Goal: Information Seeking & Learning: Learn about a topic

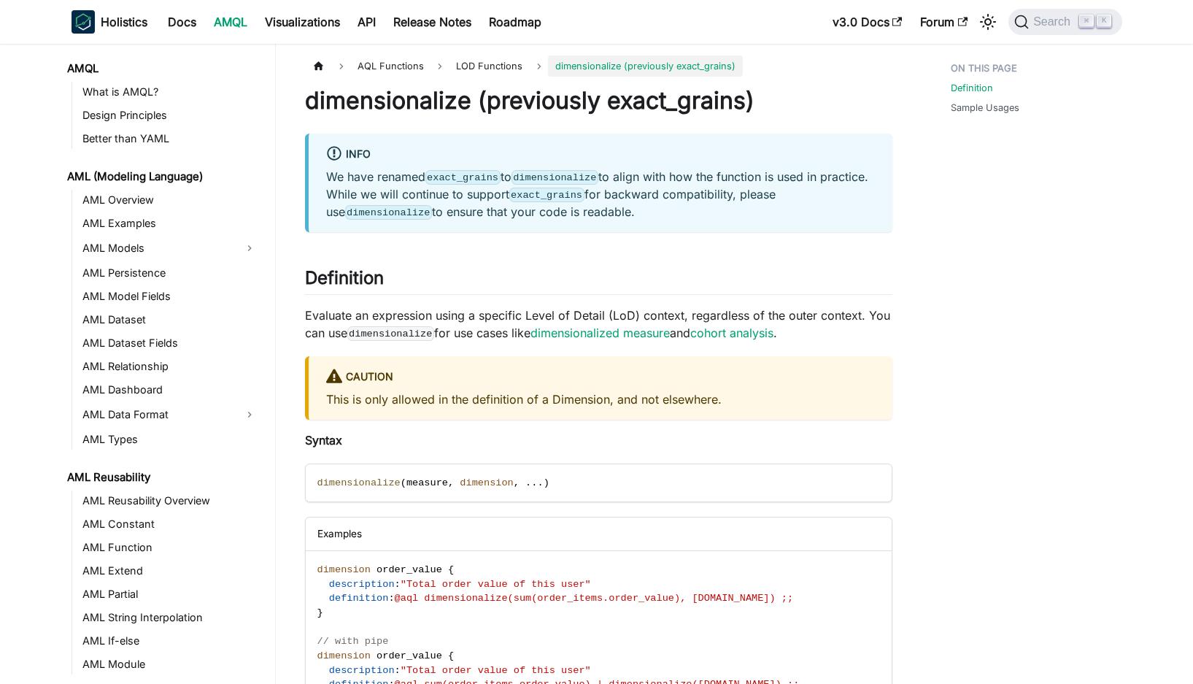
scroll to position [913, 0]
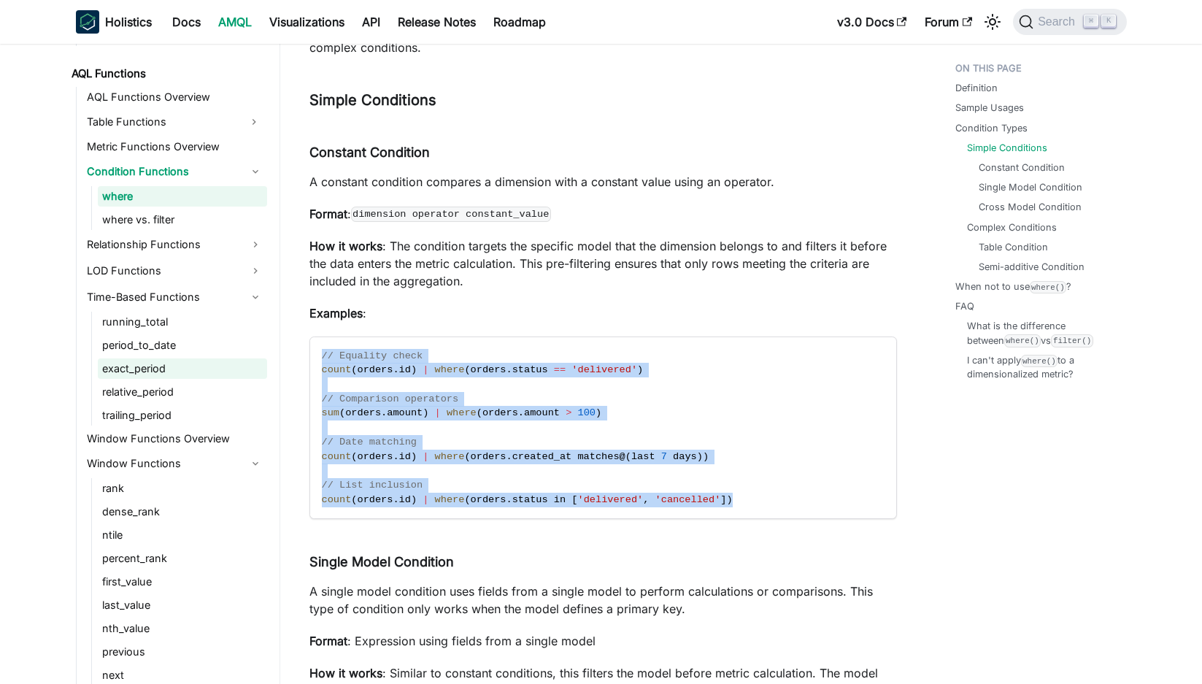
scroll to position [1055, 0]
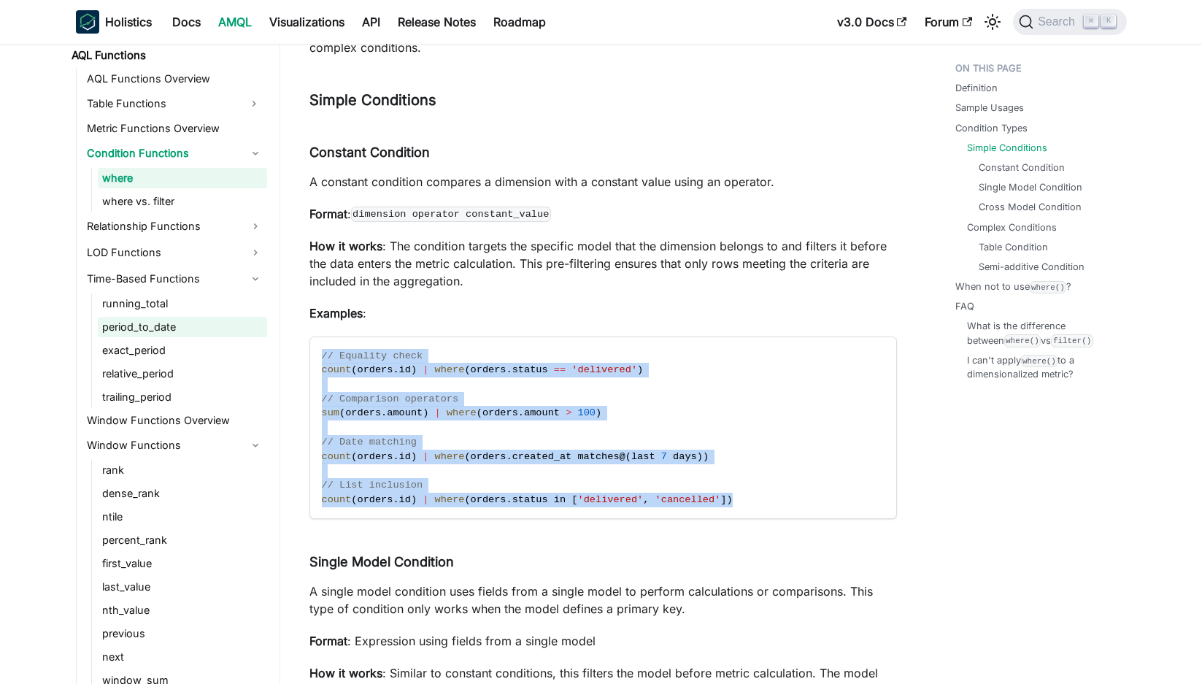
click at [142, 328] on link "period_to_date" at bounding box center [182, 327] width 169 height 20
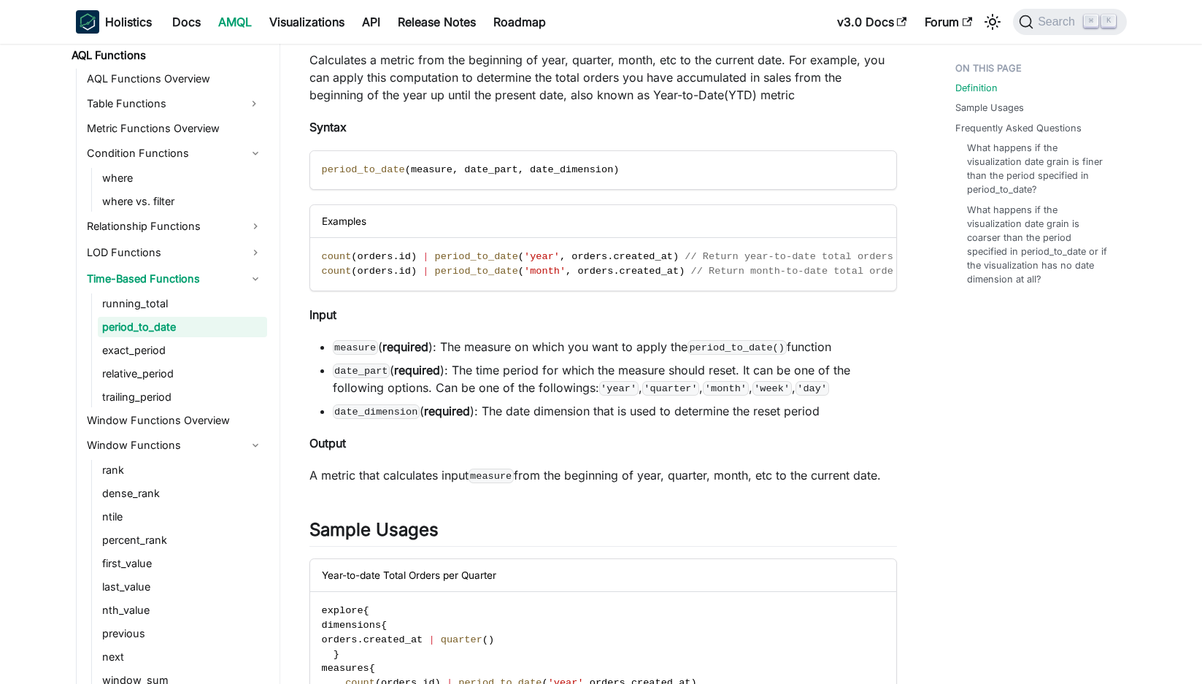
scroll to position [144, 0]
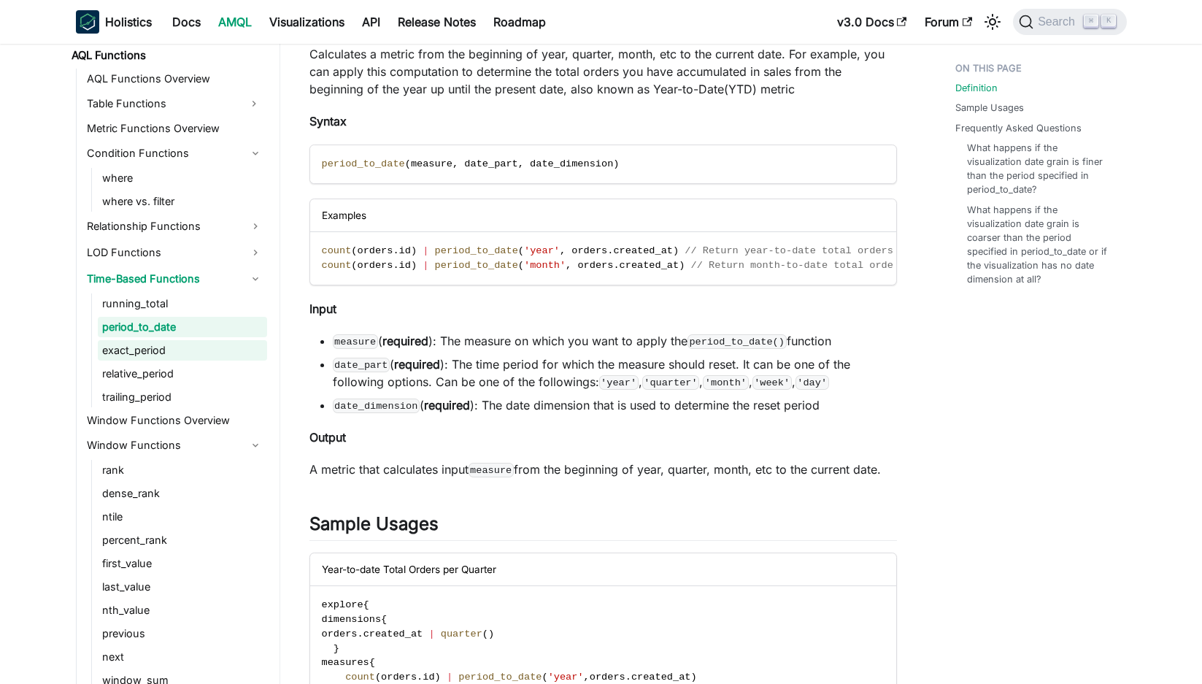
click at [181, 354] on link "exact_period" at bounding box center [182, 350] width 169 height 20
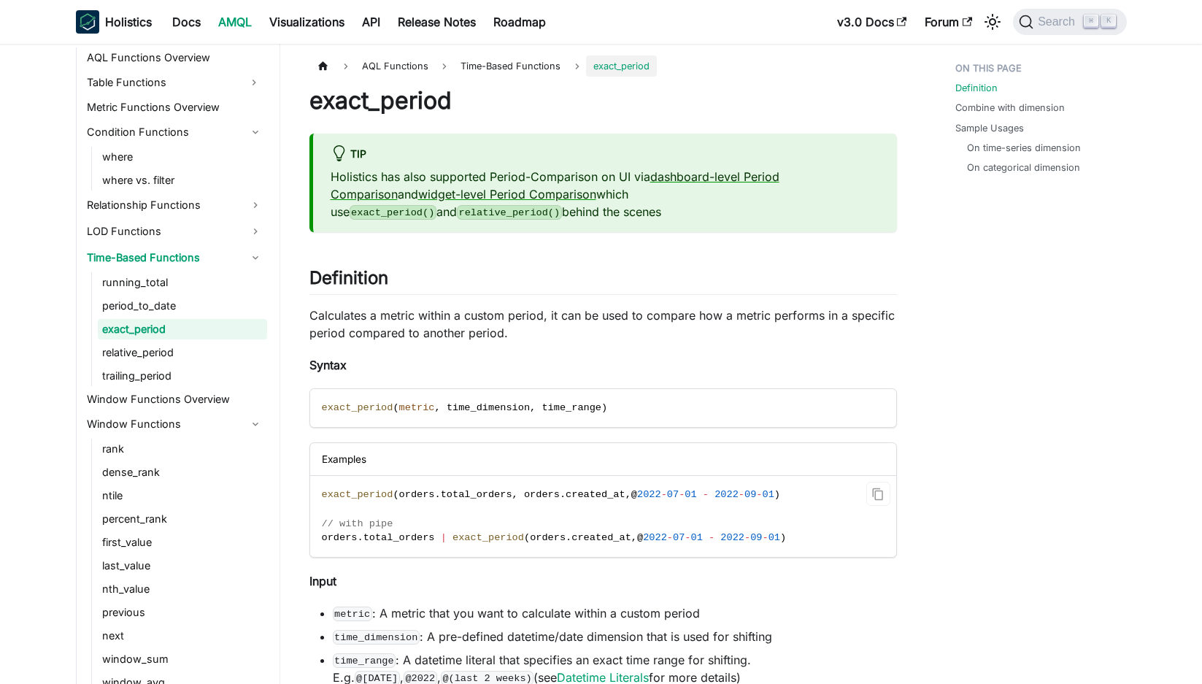
scroll to position [359, 0]
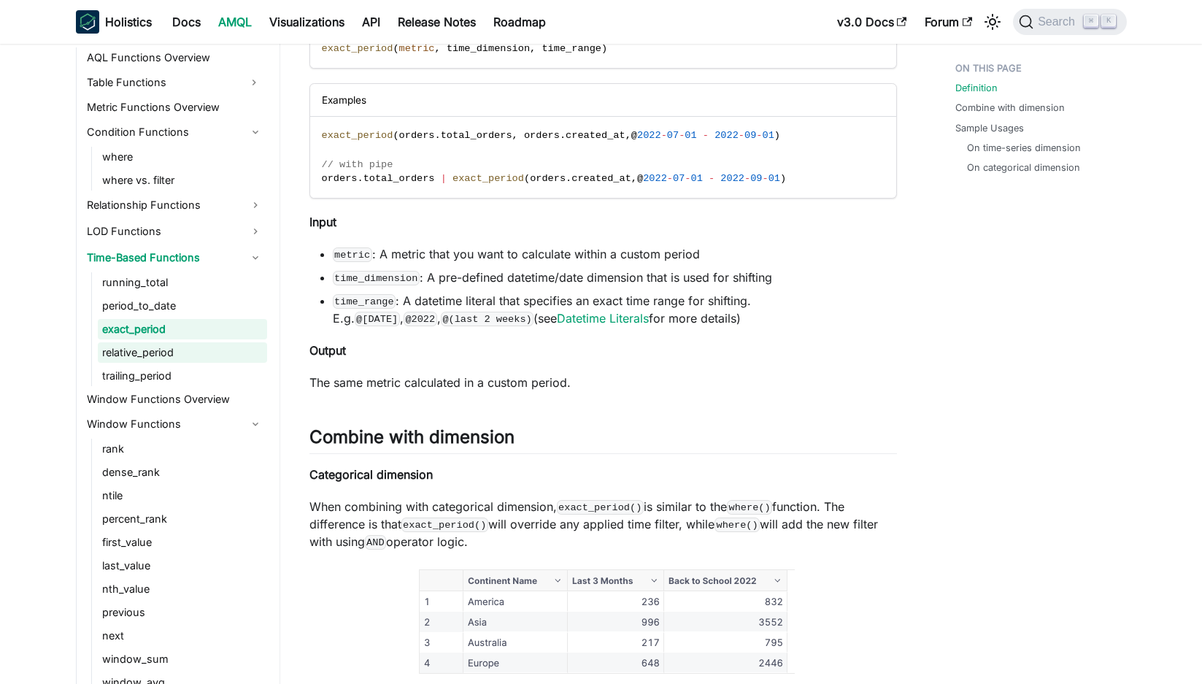
click at [185, 352] on link "relative_period" at bounding box center [182, 352] width 169 height 20
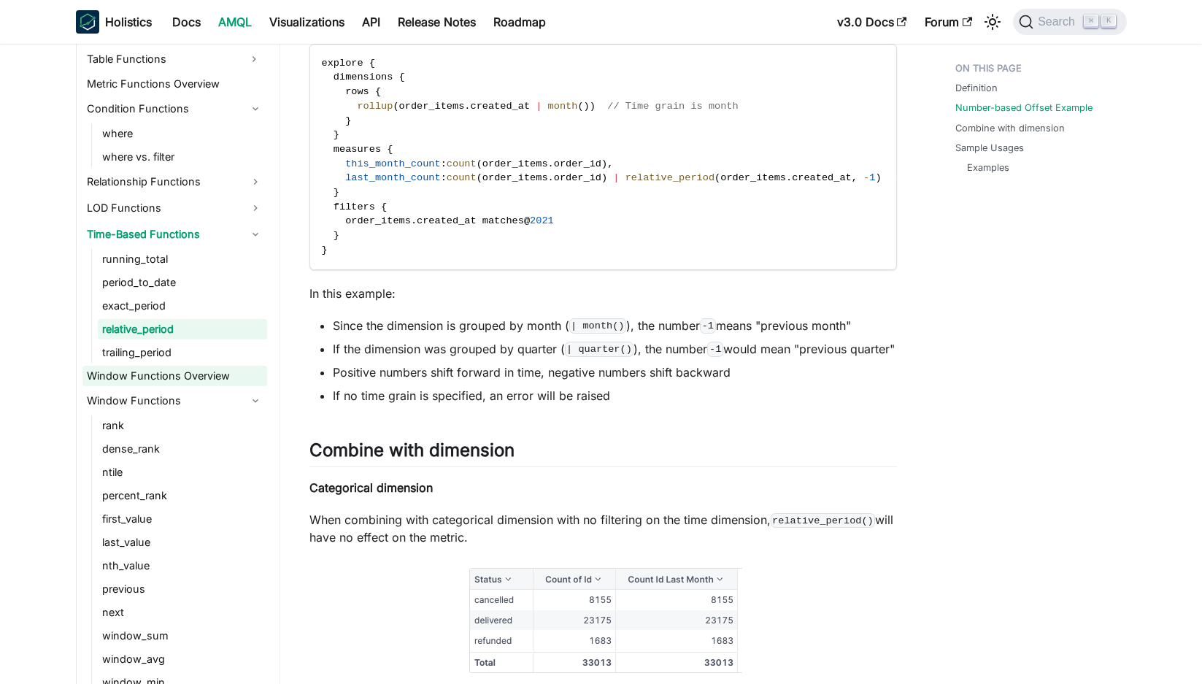
scroll to position [1103, 0]
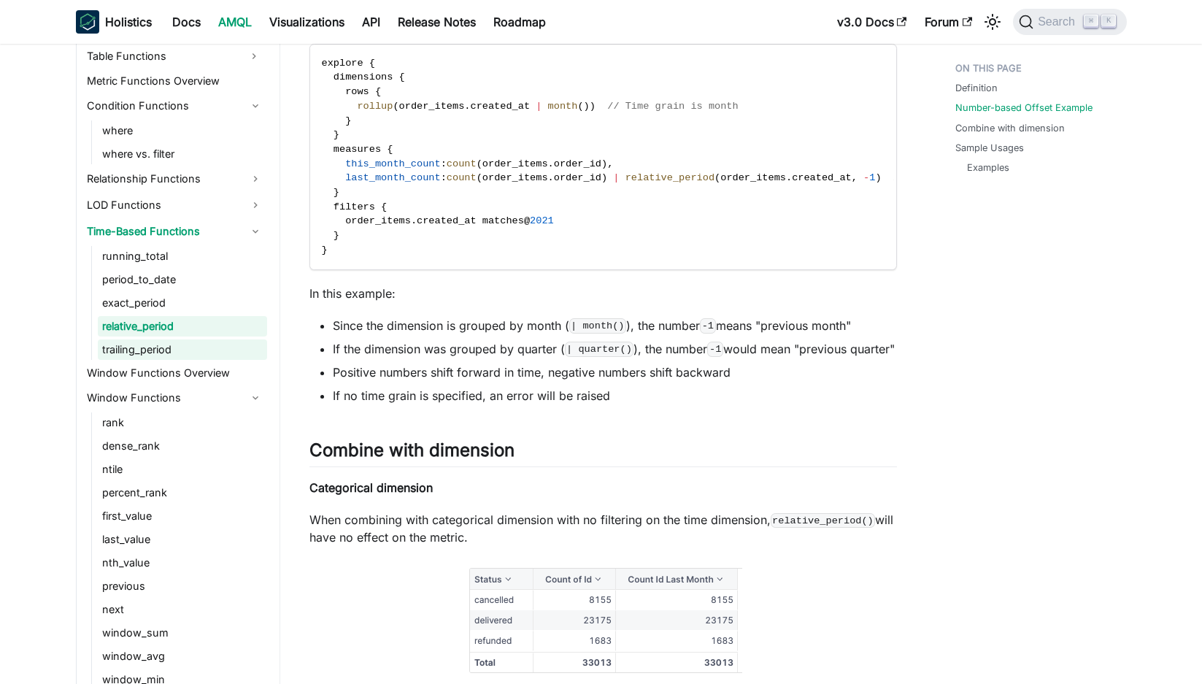
click at [190, 356] on link "trailing_period" at bounding box center [182, 349] width 169 height 20
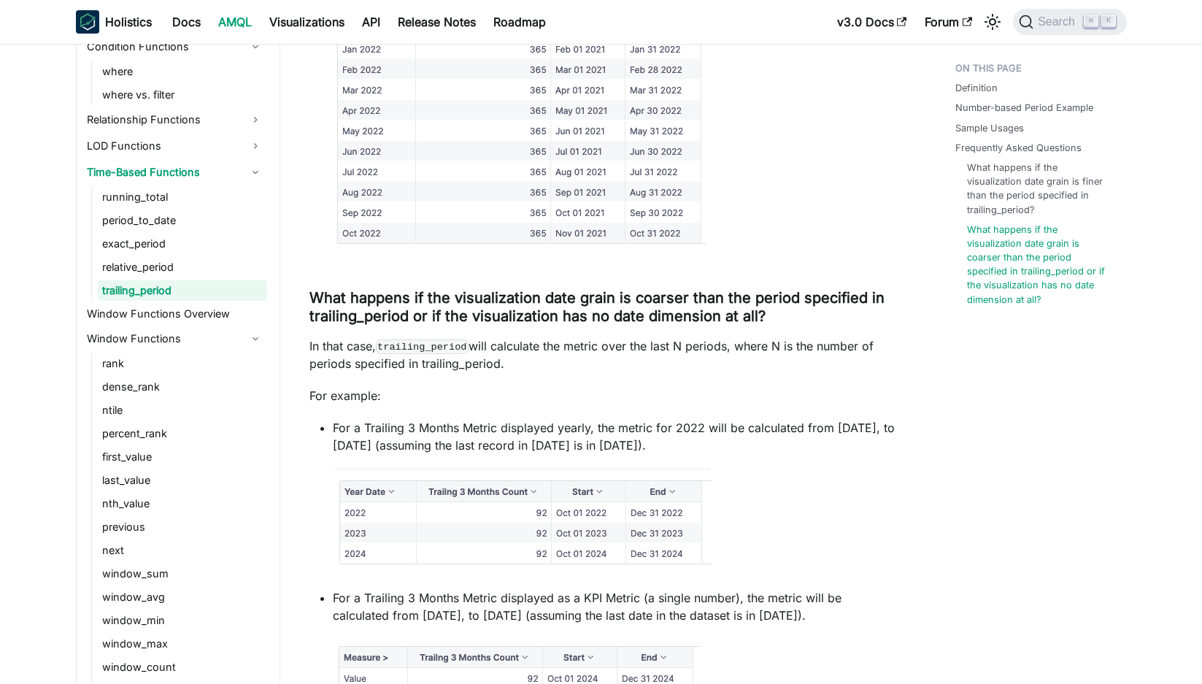
scroll to position [2921, 0]
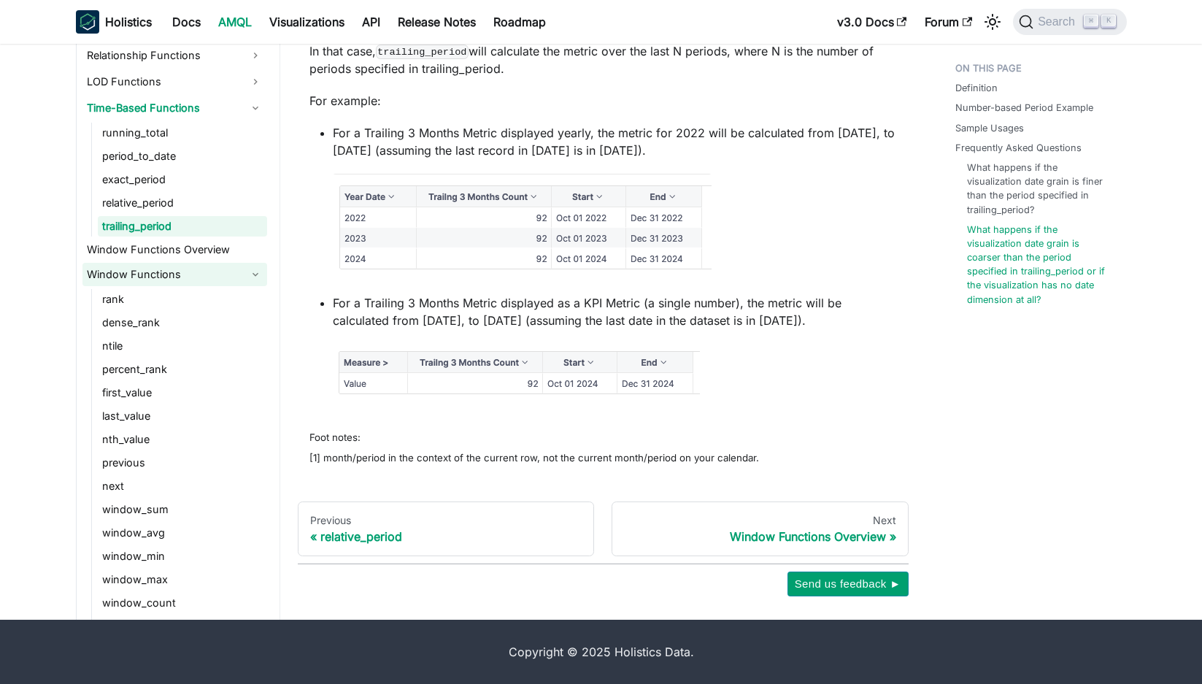
click at [244, 274] on link "Window Functions" at bounding box center [174, 274] width 185 height 23
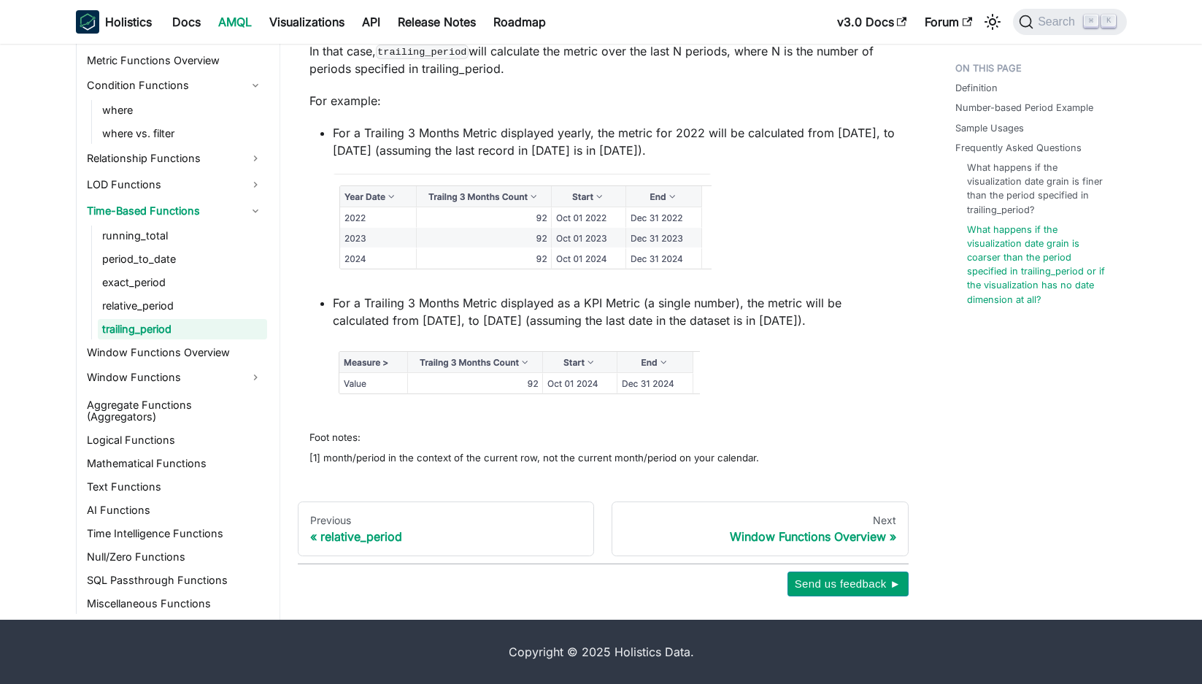
scroll to position [1056, 0]
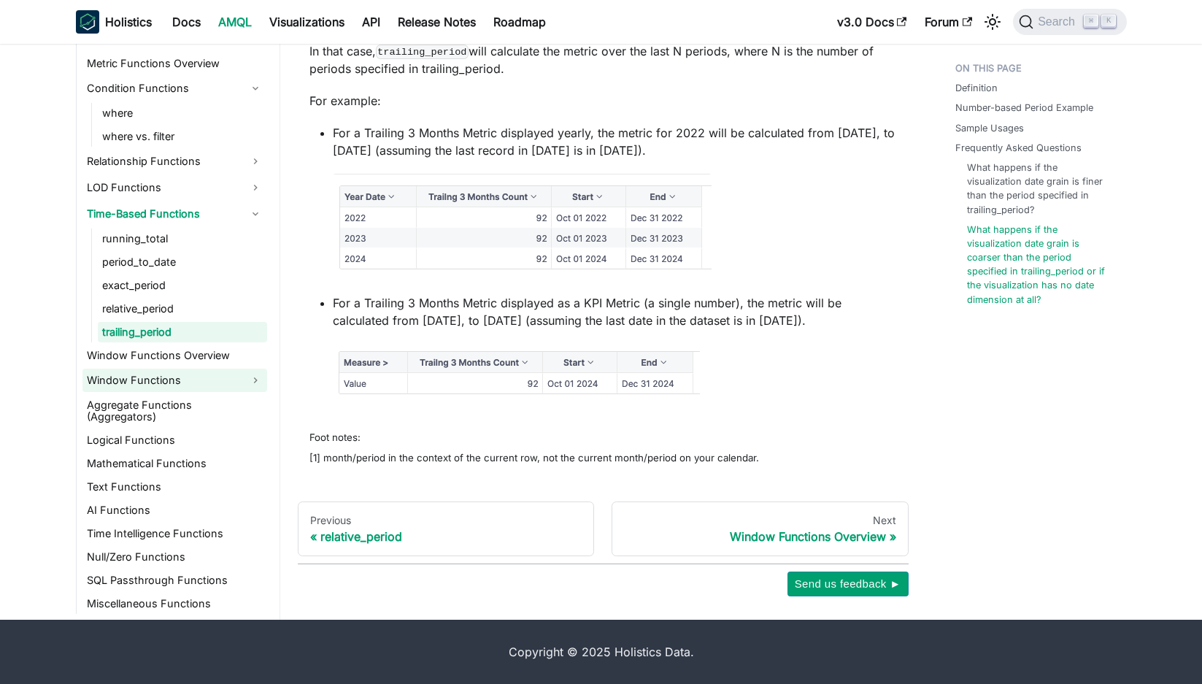
click at [255, 382] on link "Window Functions" at bounding box center [174, 380] width 185 height 23
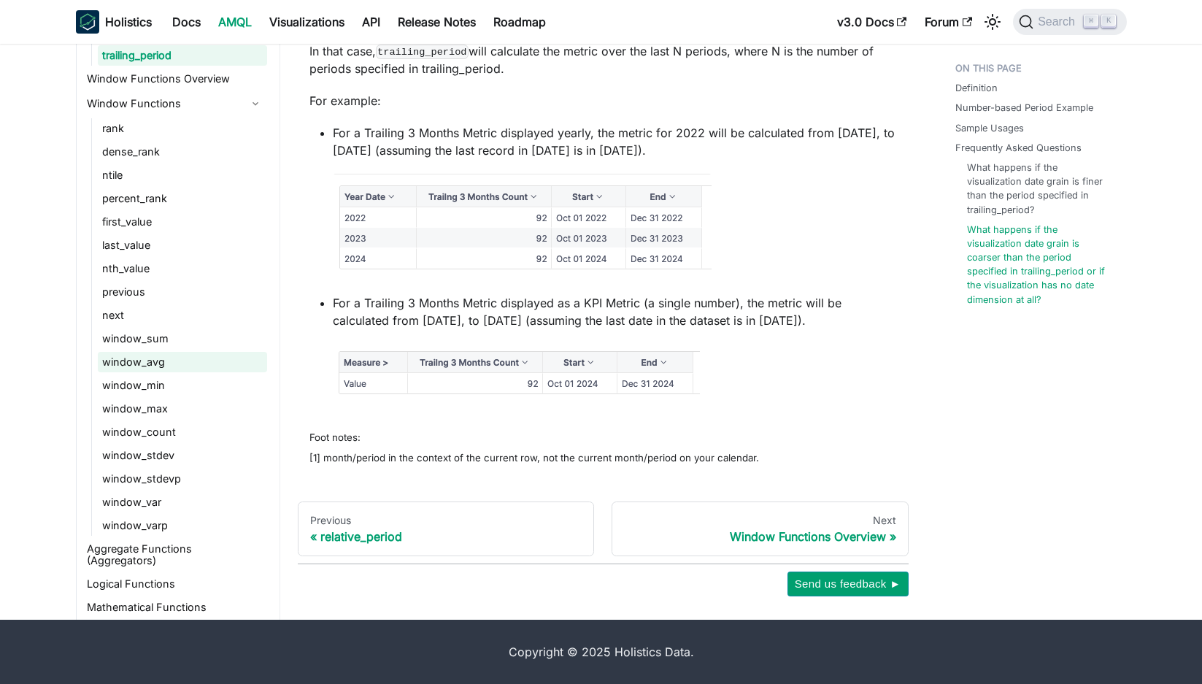
scroll to position [1476, 0]
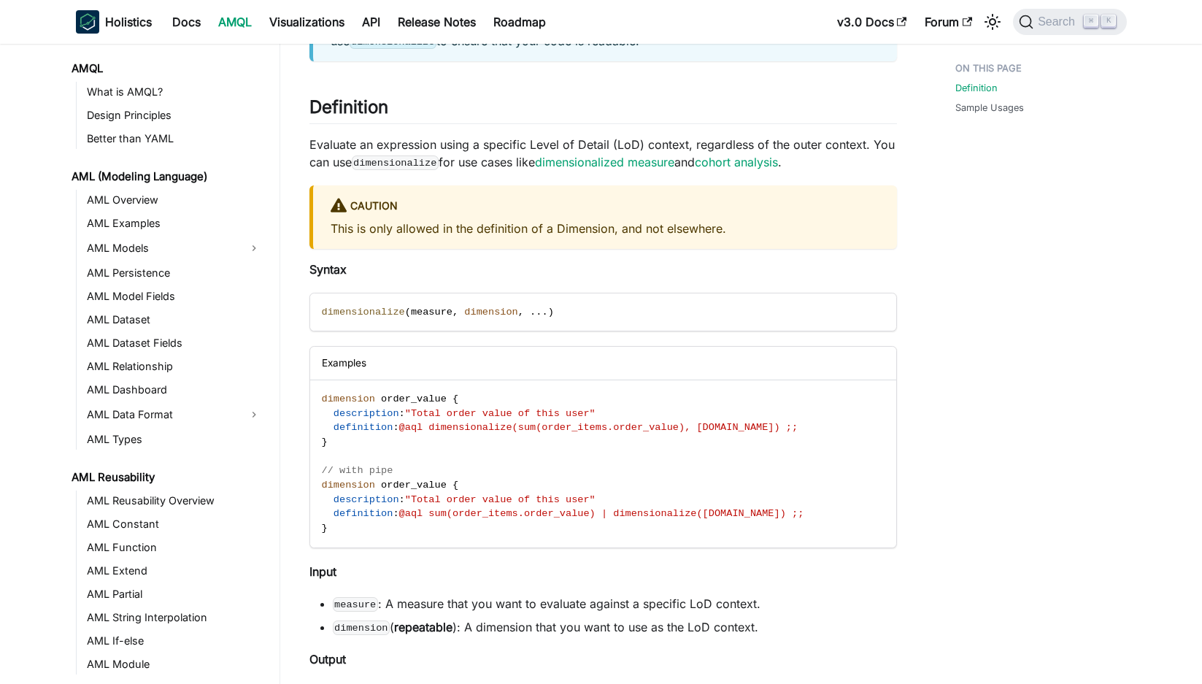
scroll to position [892, 0]
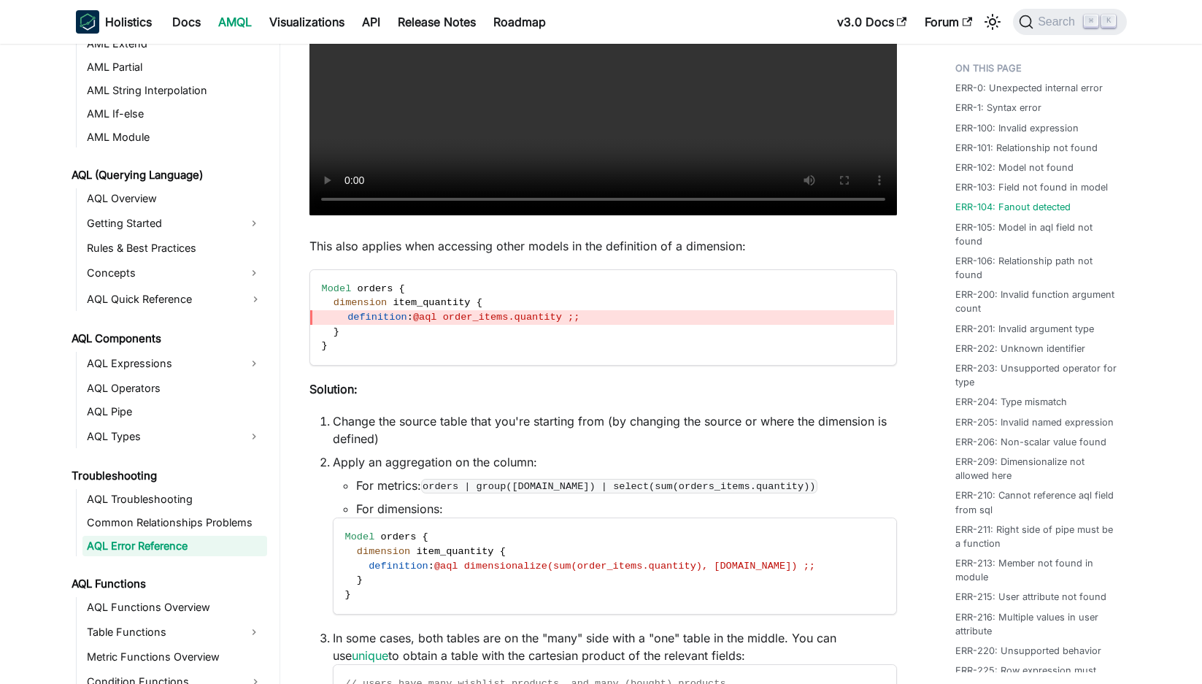
scroll to position [2240, 0]
